Goal: Task Accomplishment & Management: Manage account settings

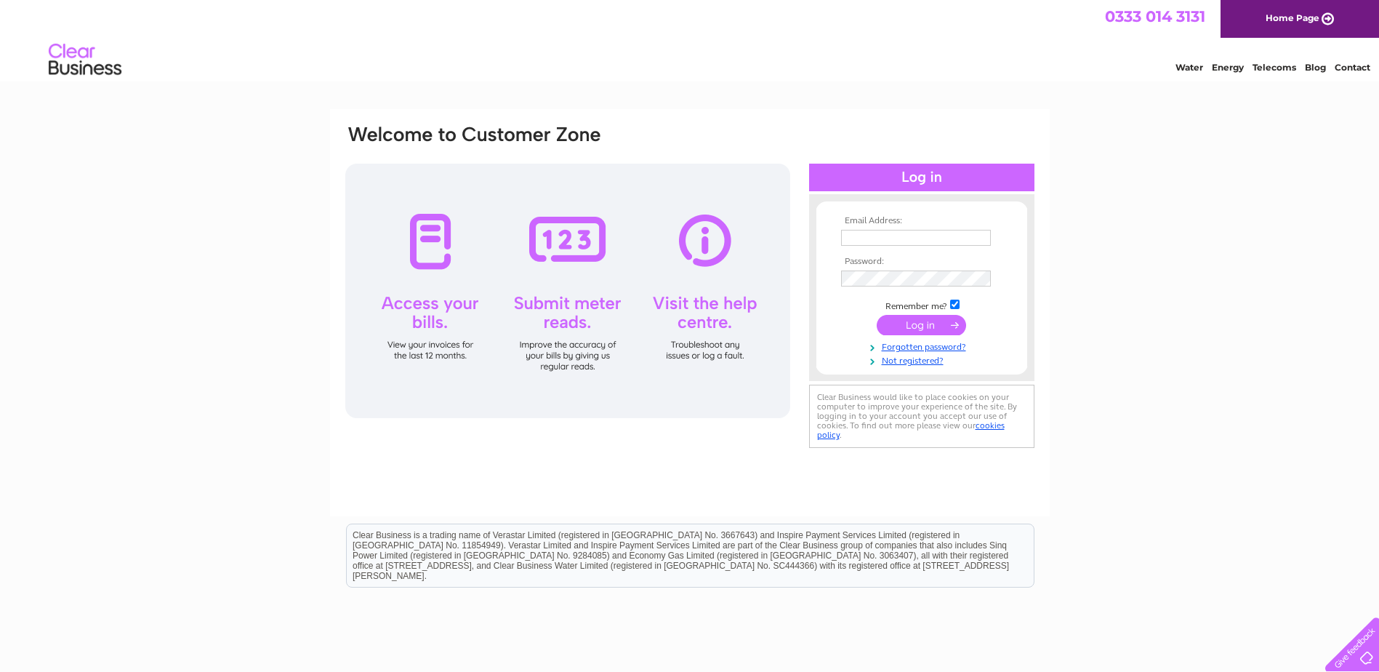
click at [851, 240] on input "text" at bounding box center [916, 238] width 150 height 16
type input "info@towerheating.co.uk"
click at [926, 330] on input "submit" at bounding box center [921, 326] width 89 height 20
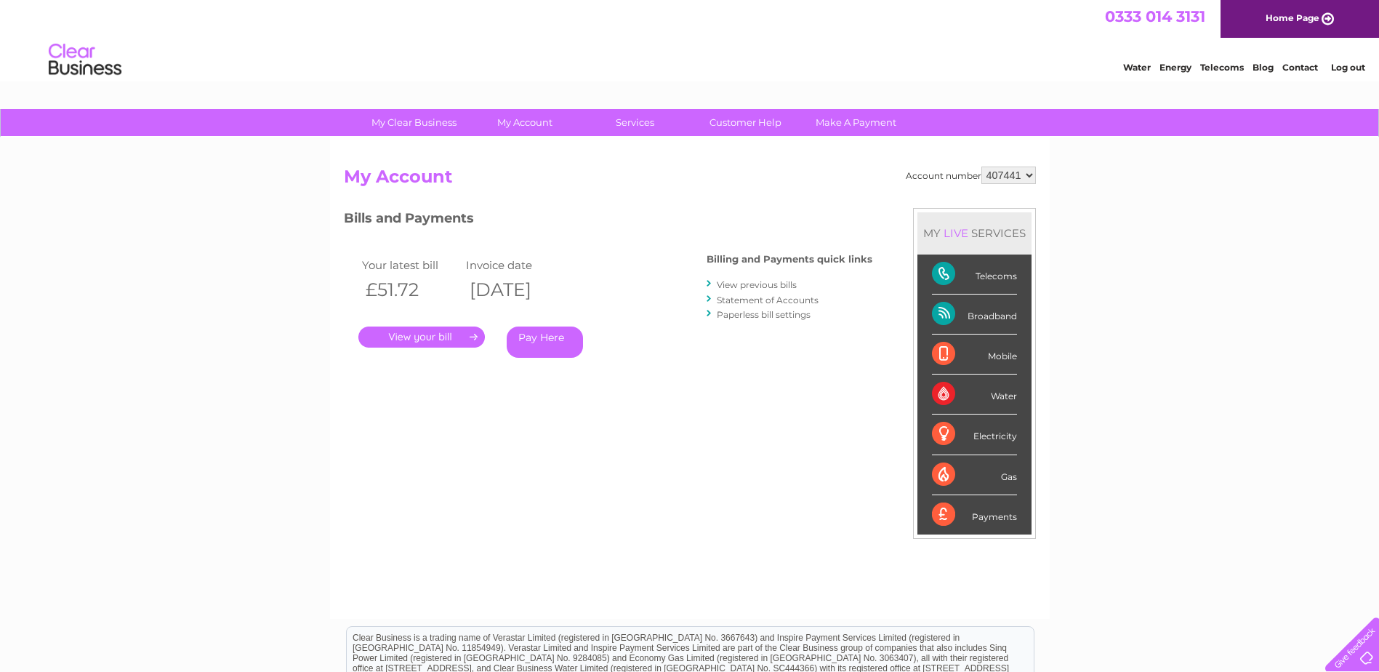
click at [428, 337] on link "." at bounding box center [421, 336] width 127 height 21
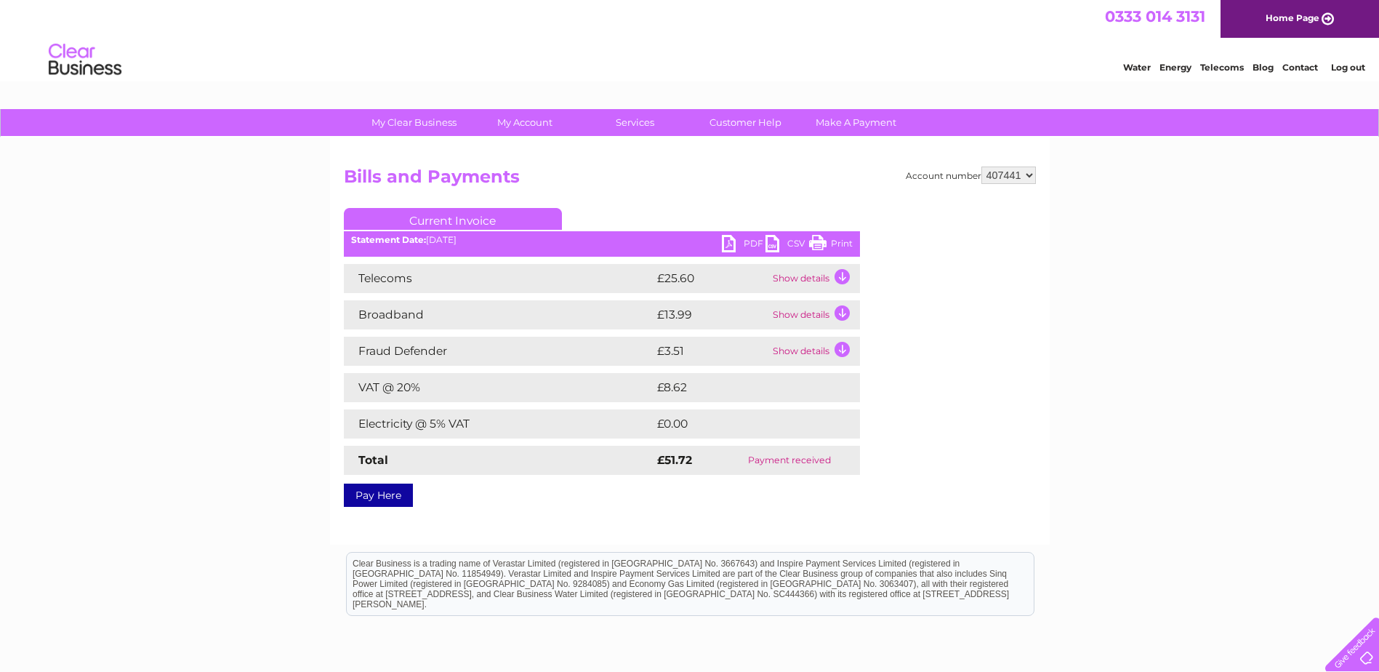
click at [820, 242] on link "Print" at bounding box center [831, 245] width 44 height 21
